Goal: Transaction & Acquisition: Purchase product/service

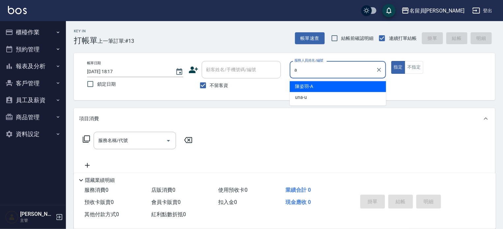
type input "[PERSON_NAME]"
type button "true"
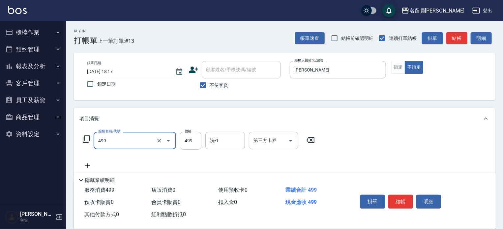
type input "去角質洗髮(499)"
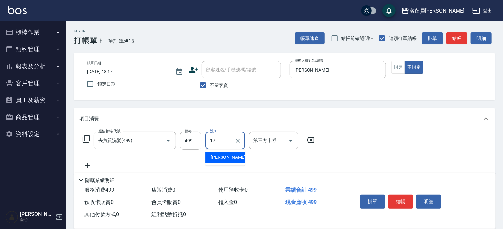
type input "[PERSON_NAME]-17"
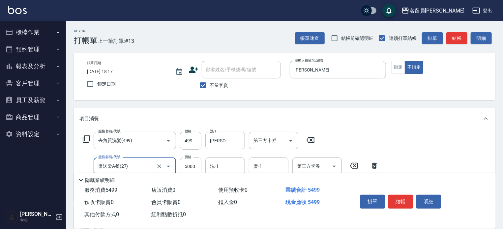
type input "燙送染A餐(27)"
type input "4899"
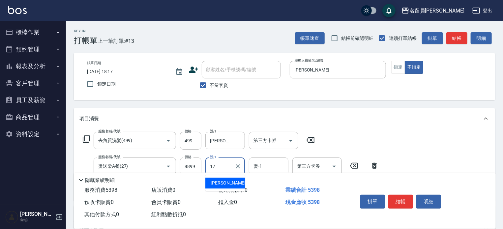
type input "[PERSON_NAME]-17"
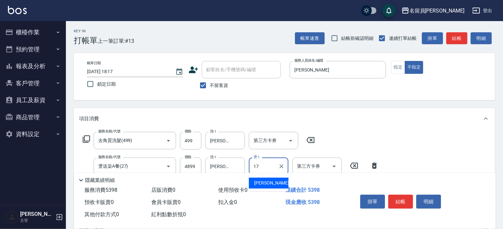
type input "[PERSON_NAME]-17"
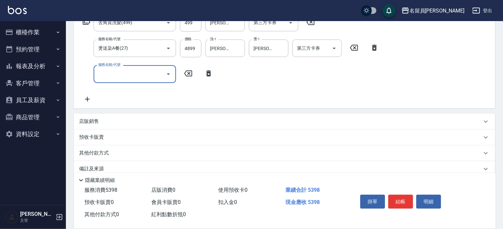
scroll to position [128, 0]
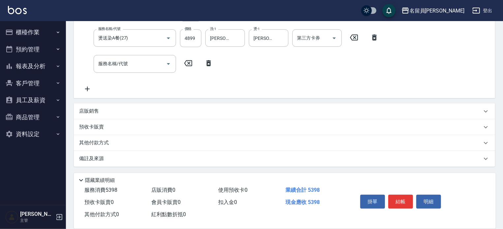
click at [197, 115] on div "店販銷售" at bounding box center [284, 111] width 421 height 16
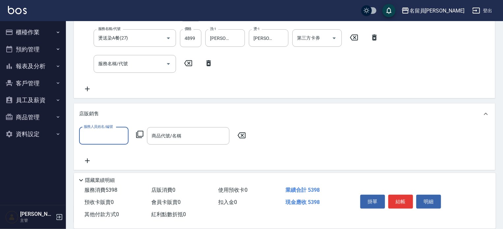
scroll to position [0, 0]
type input "[PERSON_NAME]"
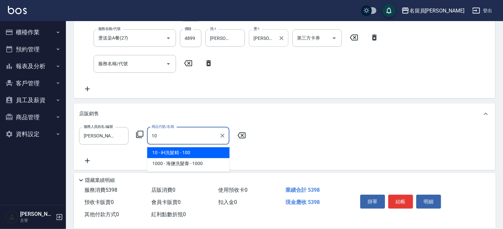
type input "iH洗髮精"
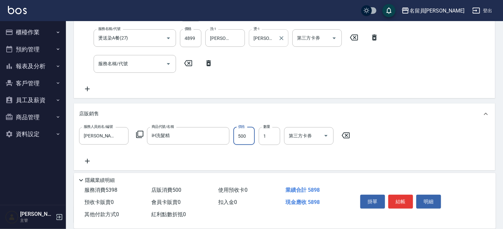
type input "500"
click at [401, 200] on button "結帳" at bounding box center [400, 202] width 25 height 14
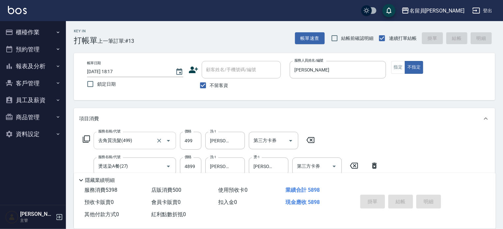
type input "[DATE] 19:05"
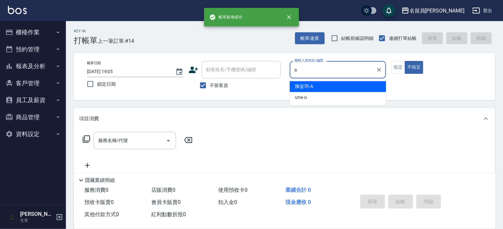
type input "[PERSON_NAME]"
type button "false"
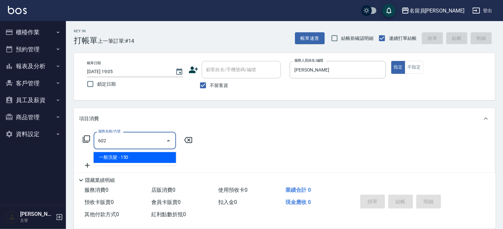
type input "一般洗髮(602)"
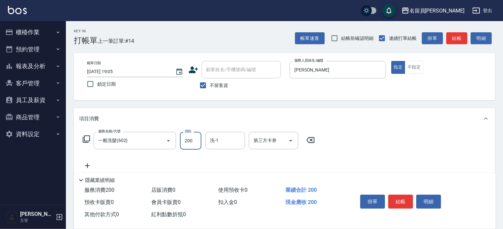
type input "200"
type input "[PERSON_NAME]-17"
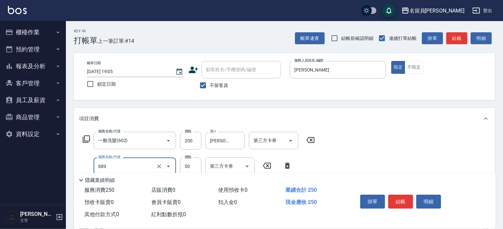
type input "精油(889)"
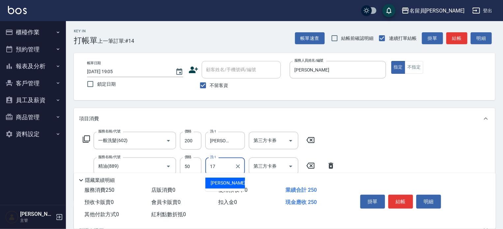
type input "[PERSON_NAME]-17"
type input "瞬間保養(415)"
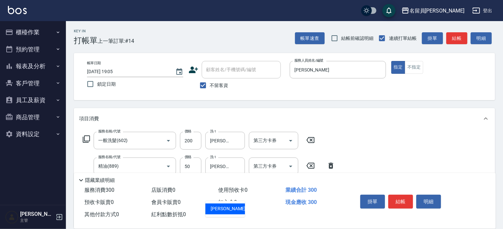
type input "[PERSON_NAME]-17"
drag, startPoint x: 411, startPoint y: 67, endPoint x: 414, endPoint y: 71, distance: 4.7
click at [411, 67] on button "不指定" at bounding box center [413, 67] width 18 height 13
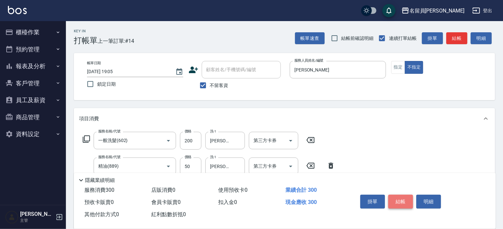
click at [396, 200] on button "結帳" at bounding box center [400, 202] width 25 height 14
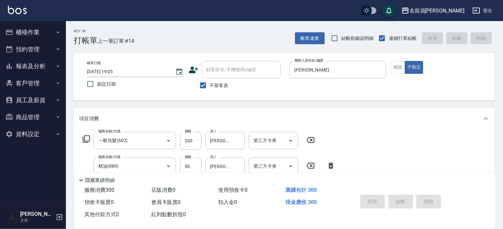
type input "[DATE] 19:06"
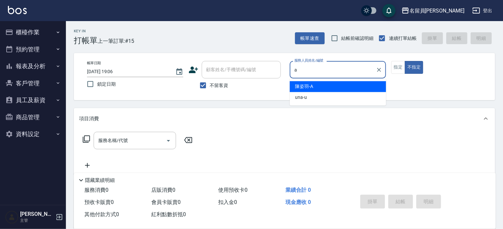
type input "[PERSON_NAME]"
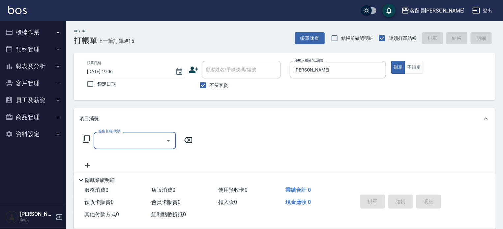
type input "6"
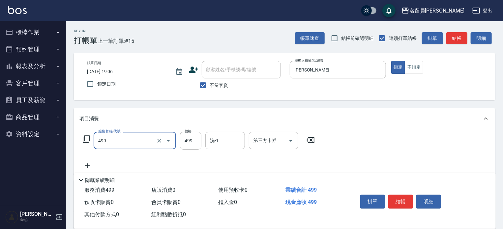
type input "去角質洗髮(499)"
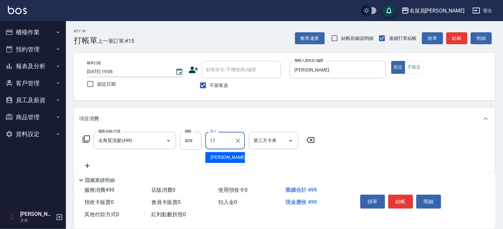
type input "[PERSON_NAME]-17"
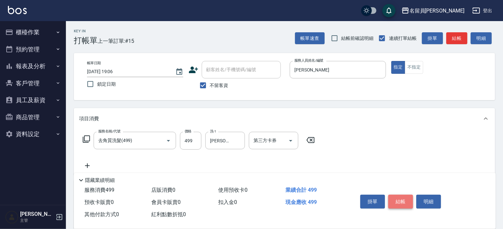
click at [398, 198] on button "結帳" at bounding box center [400, 202] width 25 height 14
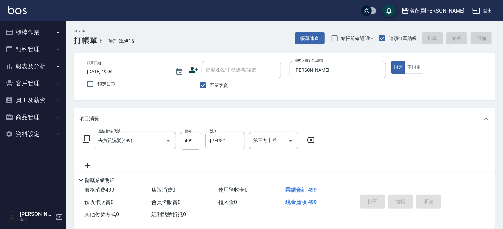
type input "[DATE] 19:08"
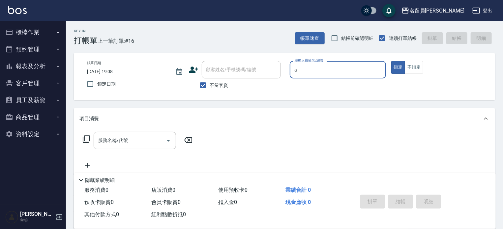
type input "[PERSON_NAME]"
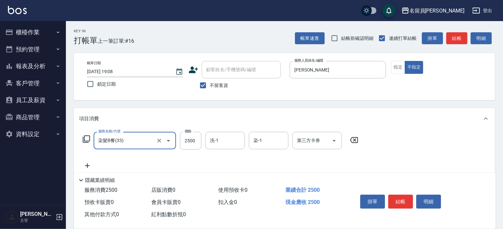
type input "染髮B餐(33)"
type input "2399"
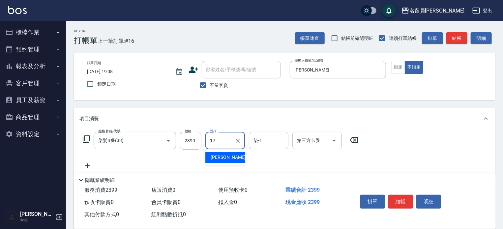
type input "[PERSON_NAME]-17"
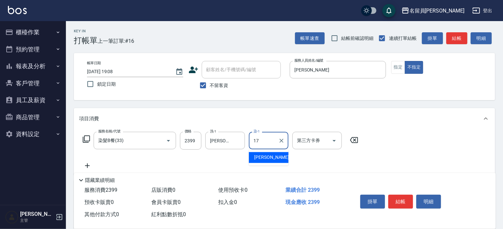
type input "[PERSON_NAME]-17"
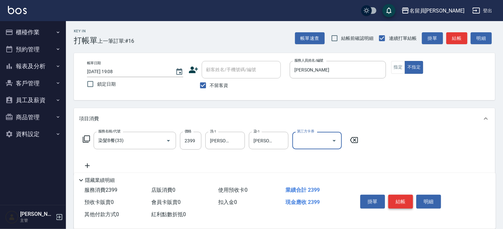
click at [400, 199] on button "結帳" at bounding box center [400, 202] width 25 height 14
